Goal: Task Accomplishment & Management: Manage account settings

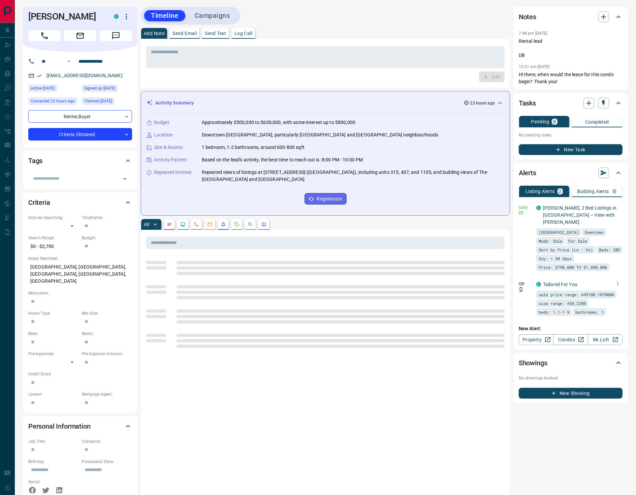
click at [614, 280] on icon "button" at bounding box center [617, 283] width 6 height 6
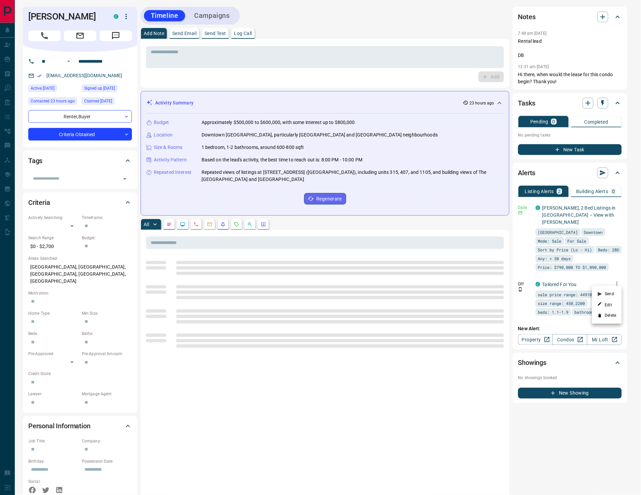
click at [612, 318] on li "Delete" at bounding box center [607, 315] width 30 height 11
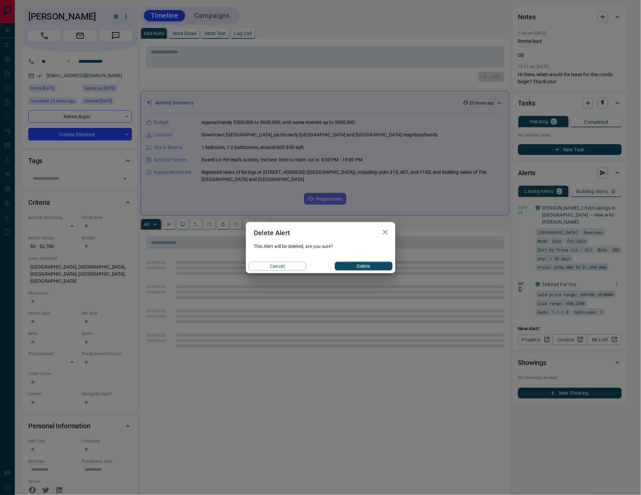
click at [364, 265] on button "Delete" at bounding box center [364, 266] width 58 height 9
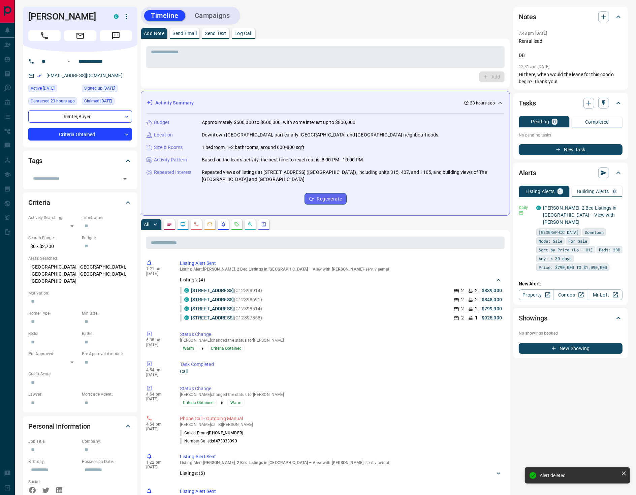
click at [238, 222] on icon "Requests" at bounding box center [236, 224] width 5 height 5
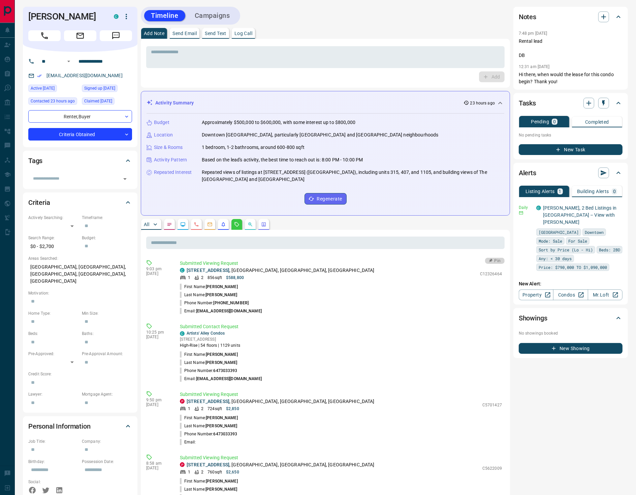
click at [499, 260] on button "Pin" at bounding box center [495, 261] width 20 height 6
click at [250, 39] on div "* ​ Add" at bounding box center [325, 63] width 369 height 49
click at [252, 33] on p "Log Call" at bounding box center [243, 33] width 18 height 5
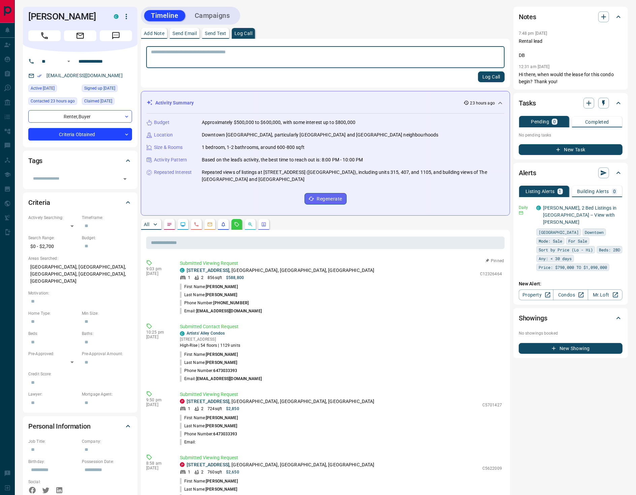
click at [481, 78] on button "Log Call" at bounding box center [491, 76] width 27 height 11
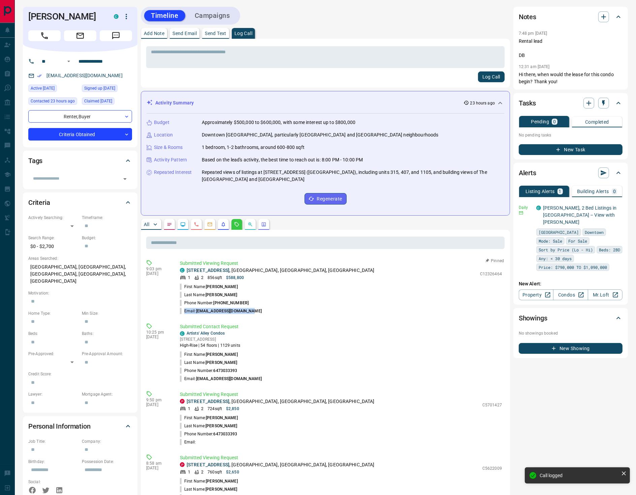
drag, startPoint x: 262, startPoint y: 306, endPoint x: 254, endPoint y: 301, distance: 8.8
click at [254, 301] on ul "First Name: [PERSON_NAME] Last Name: [PERSON_NAME] Phone Number: [PHONE_NUMBER]…" at bounding box center [341, 298] width 322 height 32
click at [261, 302] on li "Phone Number: [PHONE_NUMBER]" at bounding box center [341, 303] width 322 height 8
drag, startPoint x: 253, startPoint y: 306, endPoint x: 183, endPoint y: 285, distance: 73.2
click at [183, 285] on ul "First Name: [PERSON_NAME] Last Name: [PERSON_NAME] Phone Number: [PHONE_NUMBER]…" at bounding box center [341, 298] width 322 height 32
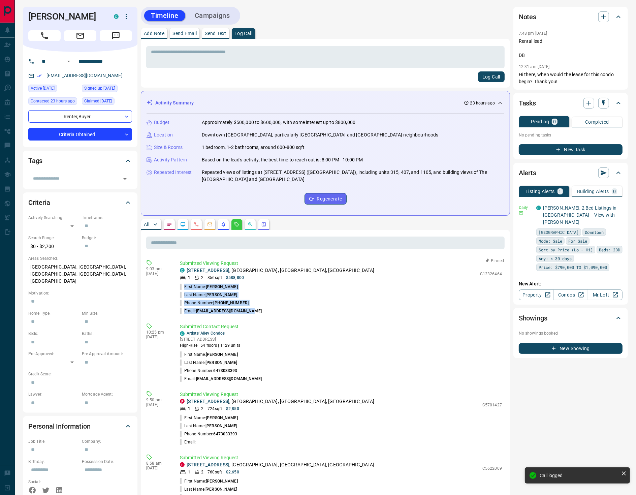
copy ul "First Name: [PERSON_NAME] Last Name: [PERSON_NAME] Phone Number: [PHONE_NUMBER]…"
click at [605, 16] on icon "button" at bounding box center [603, 17] width 8 height 8
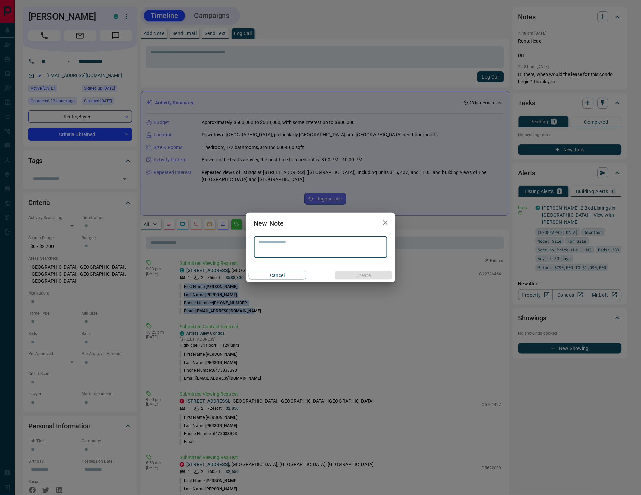
click at [278, 245] on textarea at bounding box center [321, 247] width 124 height 16
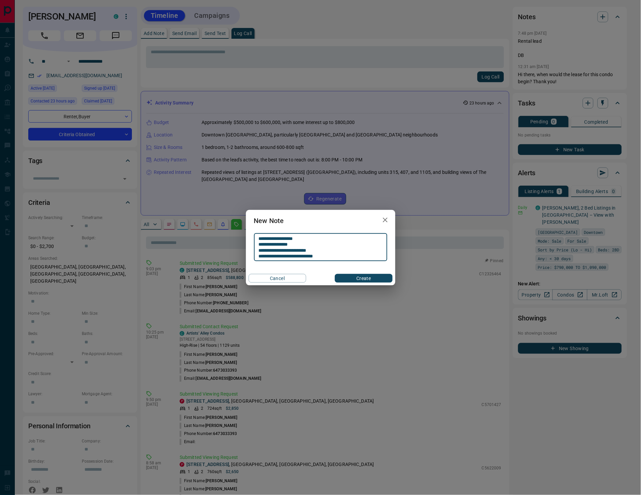
type textarea "**********"
click at [353, 274] on button "Create" at bounding box center [364, 278] width 58 height 9
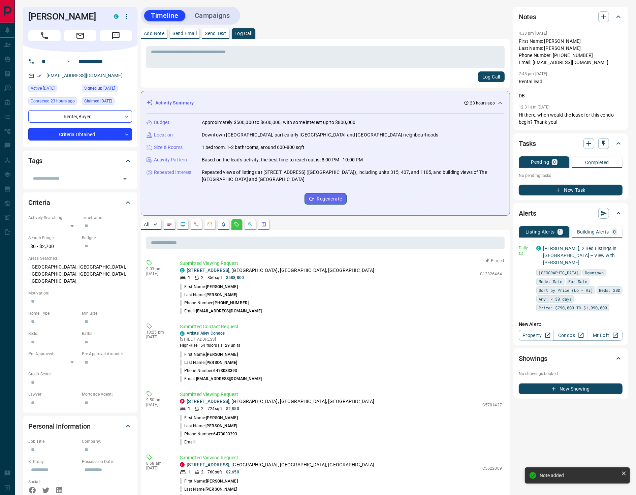
click at [97, 134] on body "**********" at bounding box center [318, 358] width 636 height 717
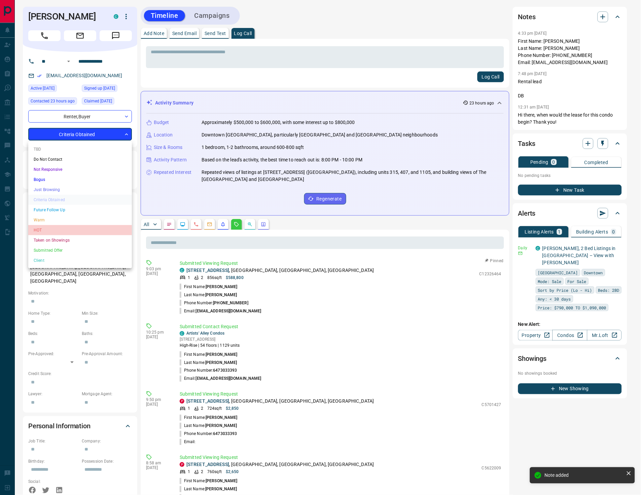
click at [51, 225] on li "HOT" at bounding box center [80, 230] width 104 height 10
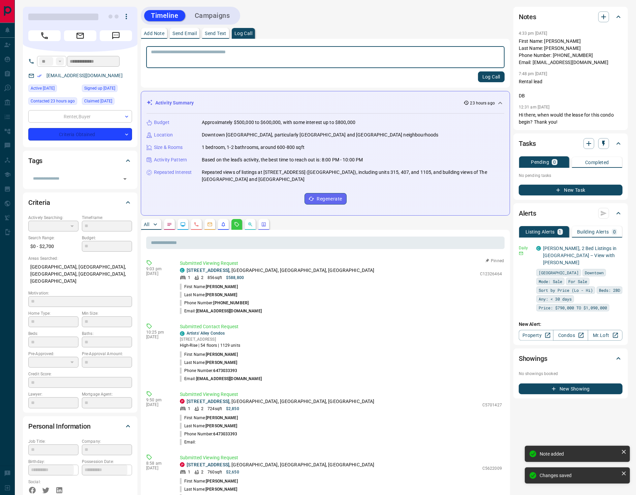
type input "*"
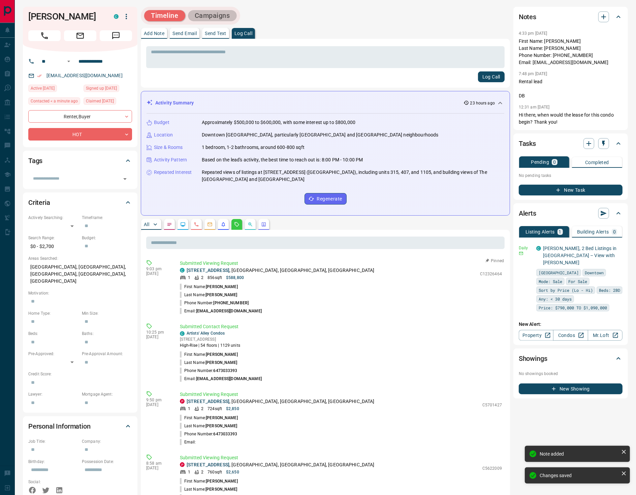
click at [223, 14] on button "Campaigns" at bounding box center [212, 15] width 49 height 11
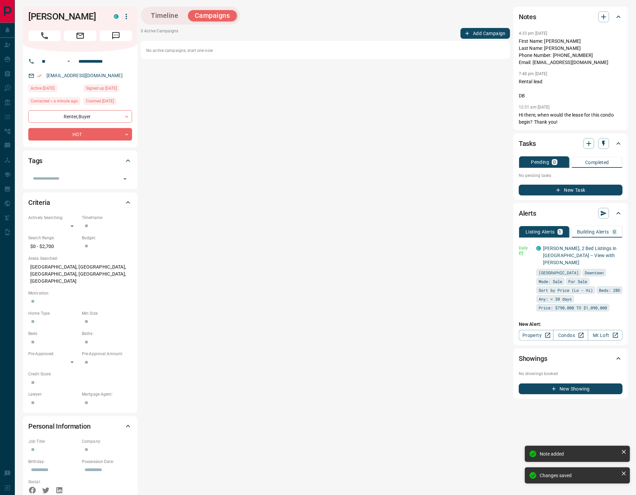
click at [486, 35] on button "Add Campaign" at bounding box center [484, 33] width 49 height 11
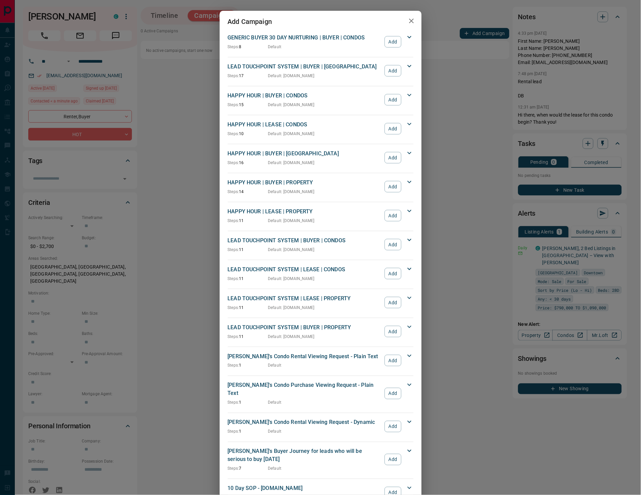
scroll to position [636, 0]
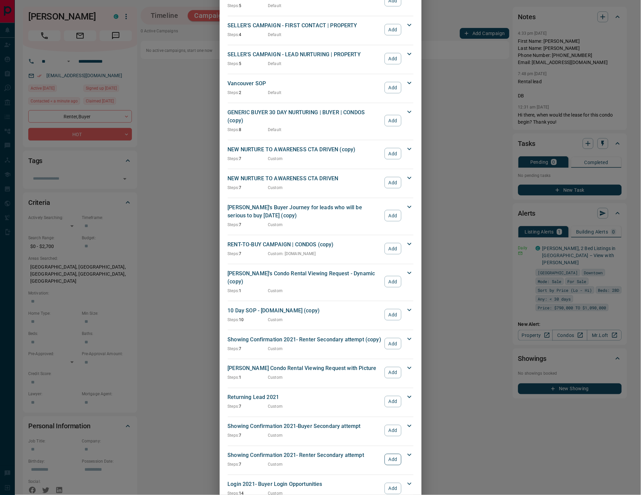
click at [392, 453] on button "Add" at bounding box center [393, 458] width 16 height 11
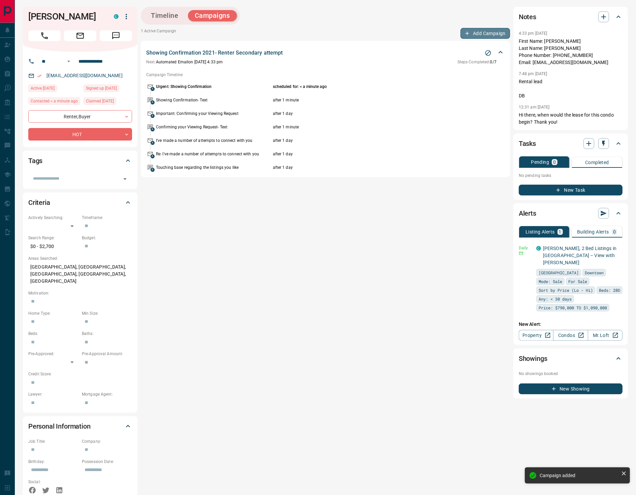
click at [486, 35] on button "Add Campaign" at bounding box center [484, 33] width 49 height 11
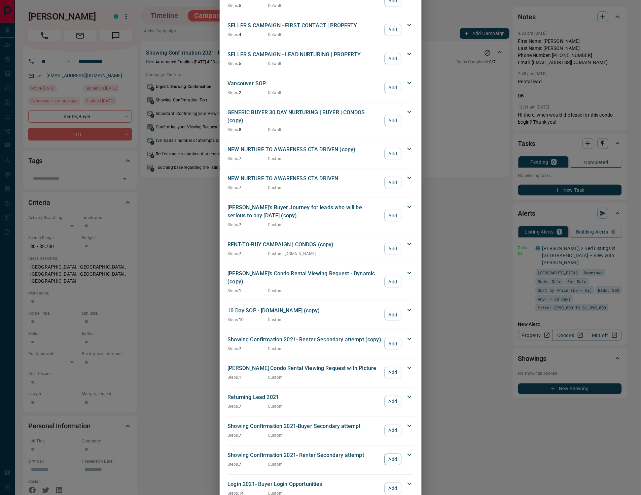
click at [386, 453] on button "Add" at bounding box center [393, 458] width 16 height 11
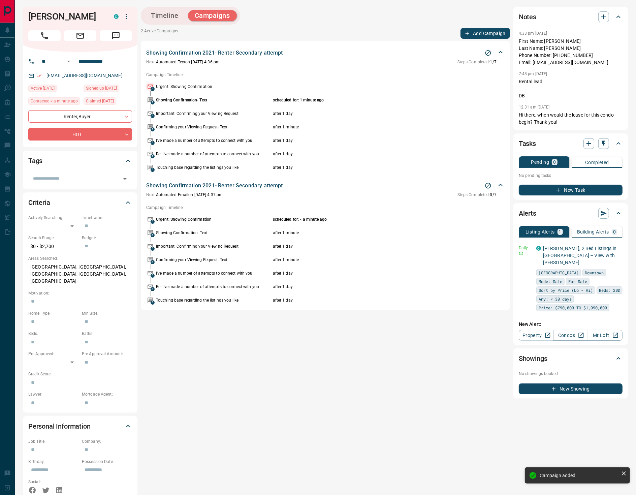
click at [472, 30] on button "Add Campaign" at bounding box center [484, 33] width 49 height 11
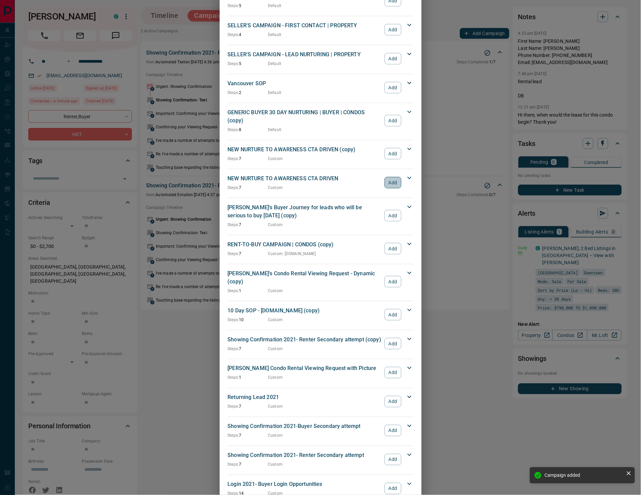
click at [385, 177] on button "Add" at bounding box center [393, 182] width 16 height 11
